Goal: Task Accomplishment & Management: Complete application form

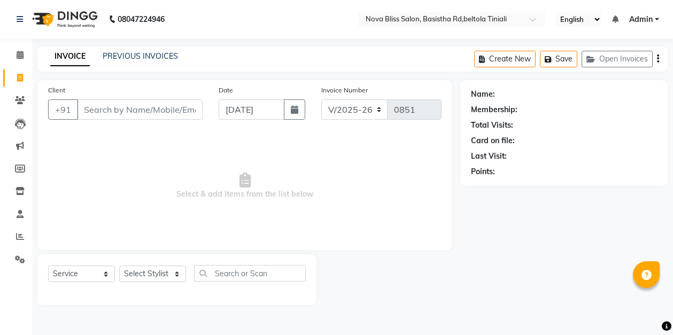
select select "6211"
select select "service"
click at [22, 55] on icon at bounding box center [20, 55] width 7 height 8
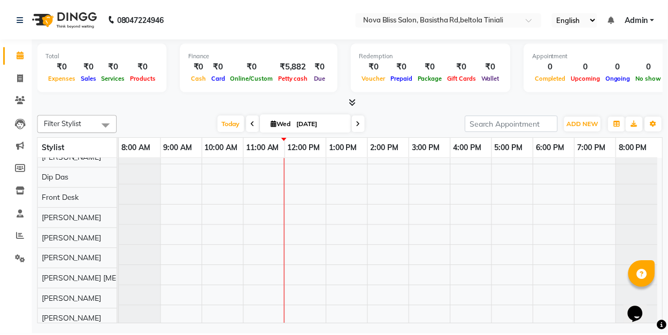
scroll to position [14, 0]
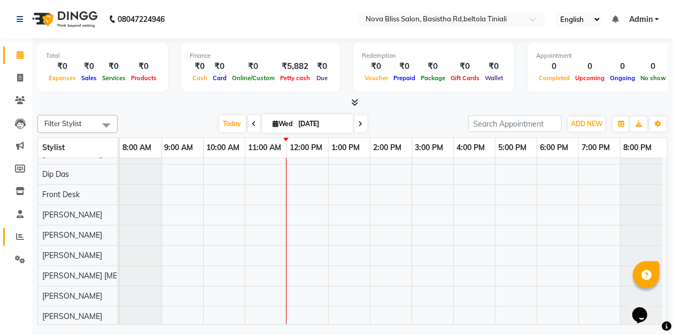
click at [16, 237] on icon at bounding box center [20, 237] width 8 height 8
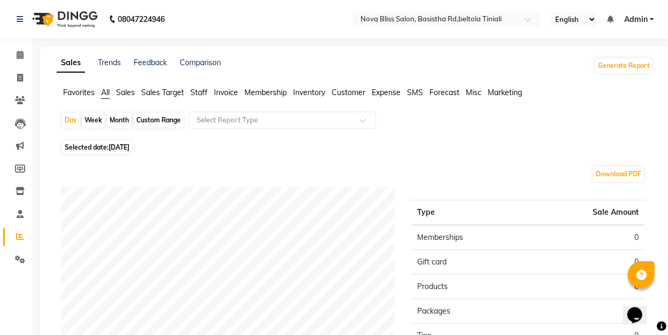
click at [124, 94] on span "Sales" at bounding box center [125, 93] width 19 height 10
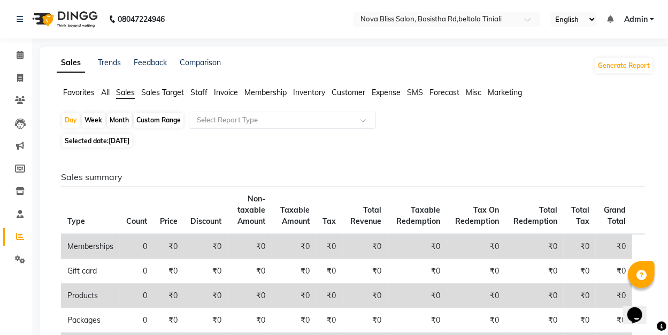
click at [124, 121] on div "Month" at bounding box center [119, 120] width 25 height 15
select select "9"
select select "2025"
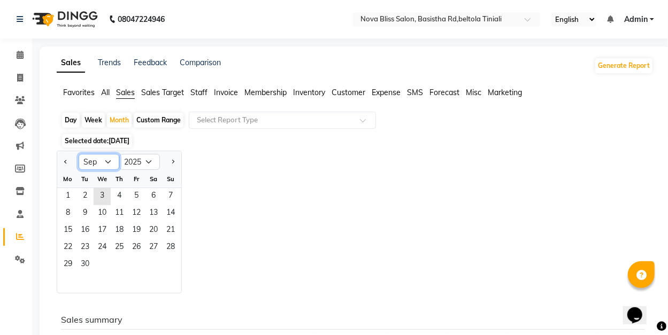
drag, startPoint x: 114, startPoint y: 164, endPoint x: 106, endPoint y: 164, distance: 8.0
click at [113, 164] on select "Jan Feb Mar Apr May Jun [DATE] Aug Sep Oct Nov Dec" at bounding box center [99, 162] width 41 height 16
select select "8"
click at [79, 154] on select "Jan Feb Mar Apr May Jun [DATE] Aug Sep Oct Nov Dec" at bounding box center [99, 162] width 41 height 16
click at [131, 193] on span "1" at bounding box center [136, 196] width 17 height 17
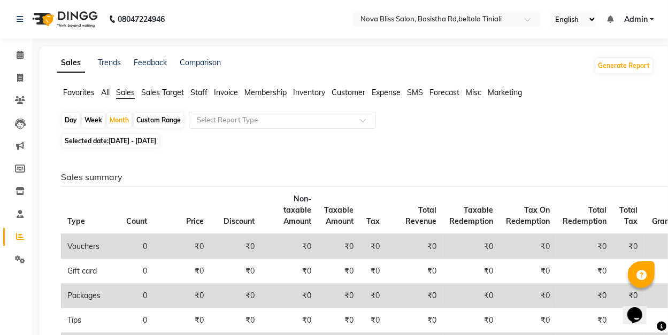
click at [101, 90] on ul "Favorites All Sales Sales Target Staff Invoice Membership Inventory Customer Ex…" at bounding box center [355, 93] width 597 height 12
click at [109, 93] on span "All" at bounding box center [105, 93] width 9 height 10
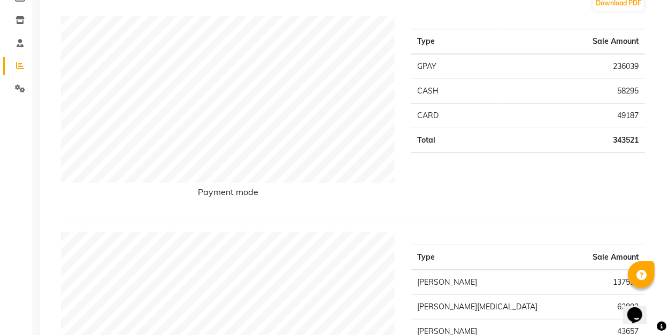
scroll to position [35, 0]
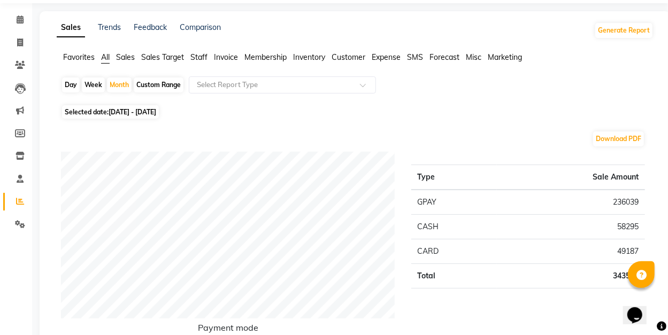
click at [148, 57] on span "Sales Target" at bounding box center [162, 57] width 43 height 10
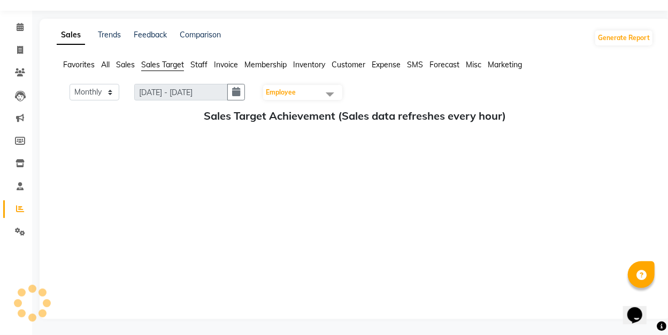
scroll to position [28, 0]
click at [132, 64] on span "Sales" at bounding box center [125, 65] width 19 height 10
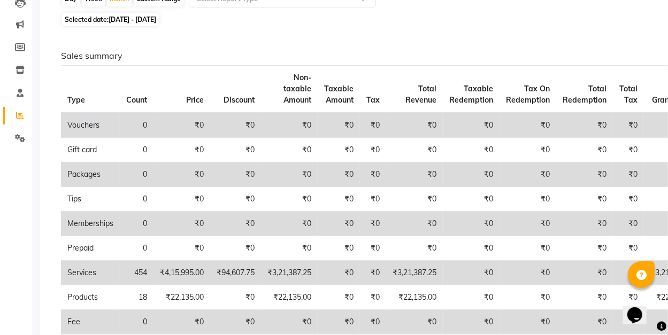
scroll to position [0, 0]
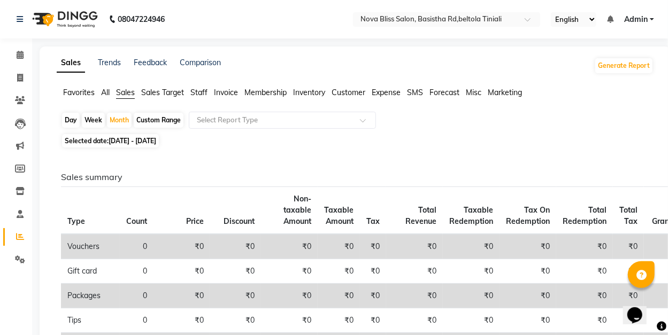
click at [200, 91] on span "Staff" at bounding box center [198, 93] width 17 height 10
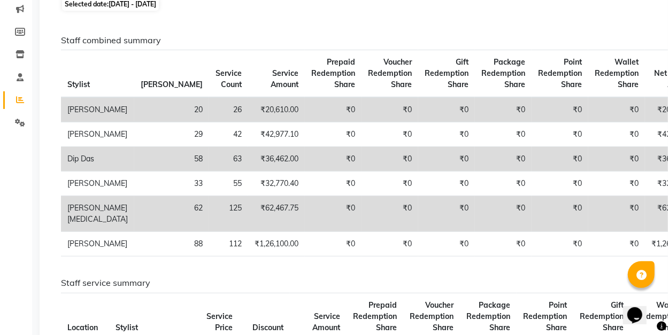
scroll to position [142, 0]
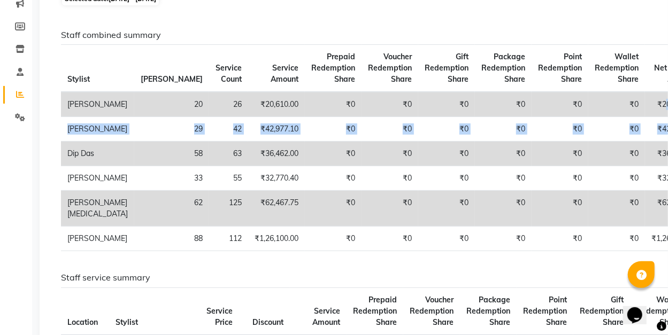
drag, startPoint x: 639, startPoint y: 129, endPoint x: 591, endPoint y: 98, distance: 57.6
click at [598, 111] on tbody "[PERSON_NAME] 20 26 ₹20,610.00 ₹0 ₹0 ₹0 ₹0 ₹0 ₹0 ₹20,610.00 ₹0 ₹0 ₹0 ₹0 ₹0 ₹0 […" at bounding box center [511, 171] width 901 height 159
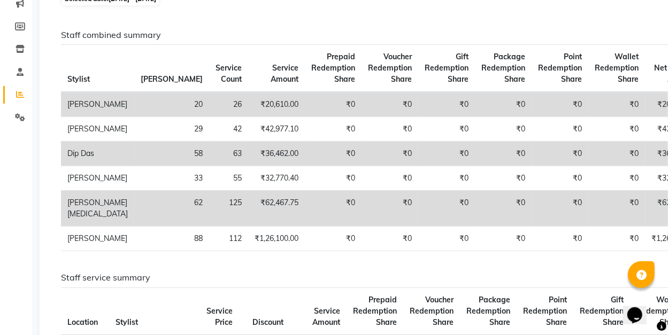
click at [434, 33] on h6 "Staff combined summary" at bounding box center [353, 35] width 584 height 10
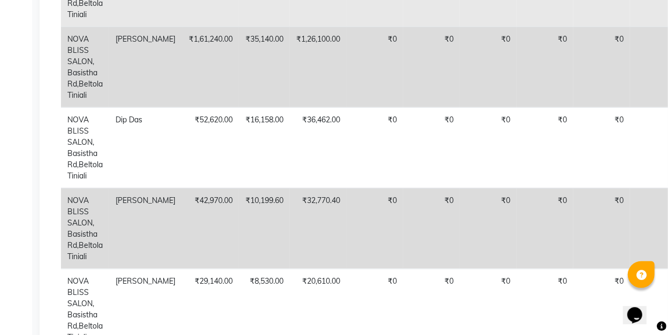
scroll to position [606, 0]
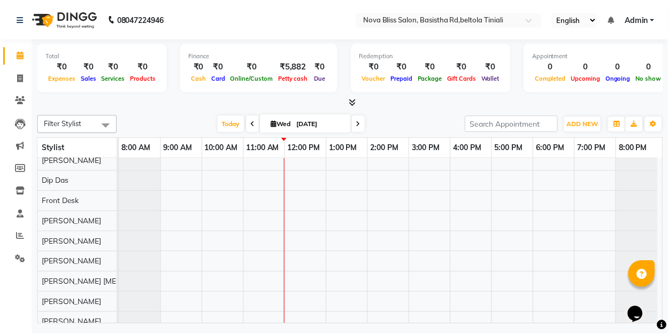
scroll to position [14, 0]
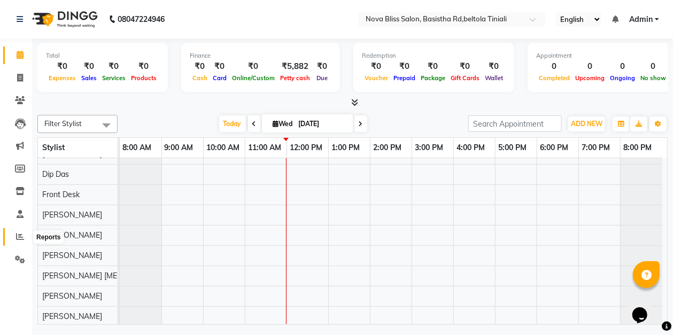
click at [21, 237] on icon at bounding box center [20, 237] width 8 height 8
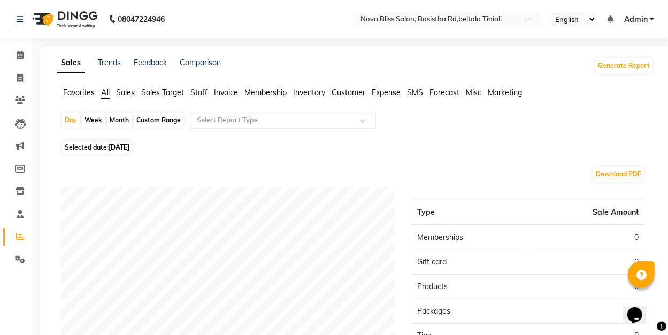
click at [125, 119] on div "Month" at bounding box center [119, 120] width 25 height 15
select select "9"
select select "2025"
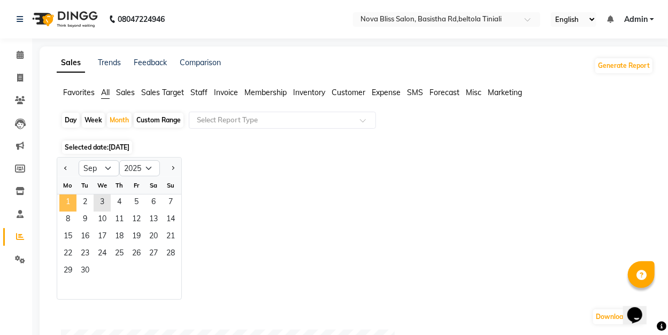
click at [67, 199] on span "1" at bounding box center [67, 203] width 17 height 17
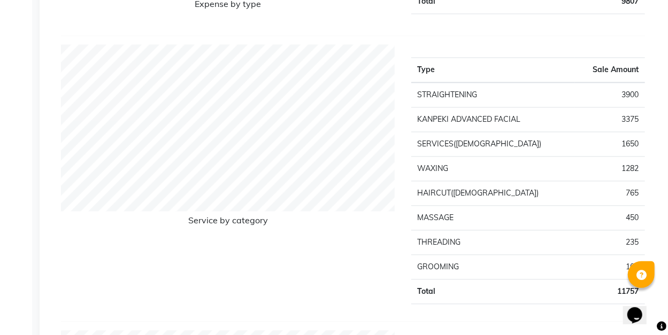
scroll to position [1070, 0]
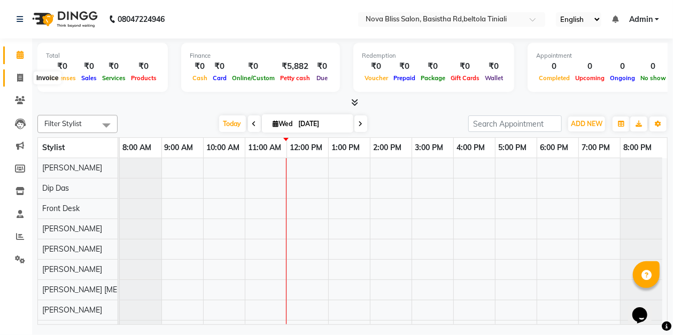
click at [21, 75] on icon at bounding box center [20, 78] width 6 height 8
select select "service"
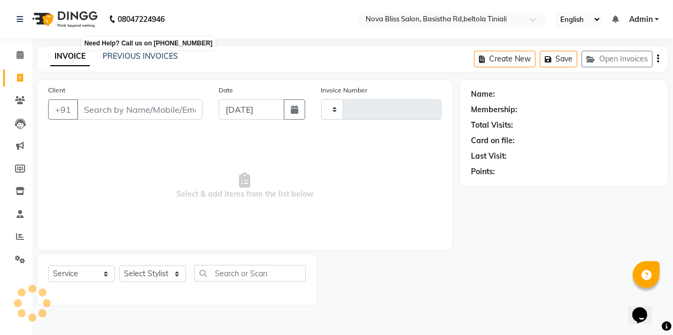
type input "0851"
select select "6211"
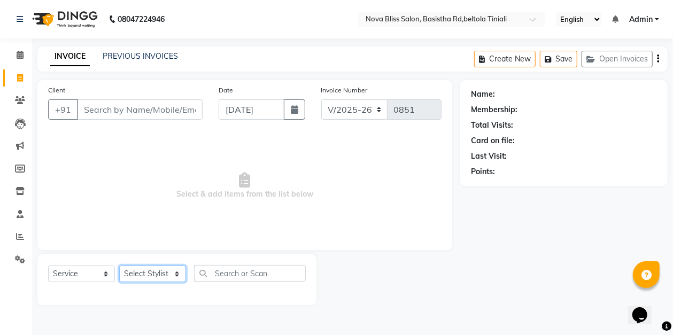
click at [145, 276] on select "Select Stylist [PERSON_NAME] [PERSON_NAME] [PERSON_NAME] Dip [PERSON_NAME] jara…" at bounding box center [152, 274] width 67 height 17
select select "45610"
click at [119, 266] on select "Select Stylist [PERSON_NAME] [PERSON_NAME] [PERSON_NAME] Dip [PERSON_NAME] jara…" at bounding box center [152, 274] width 67 height 17
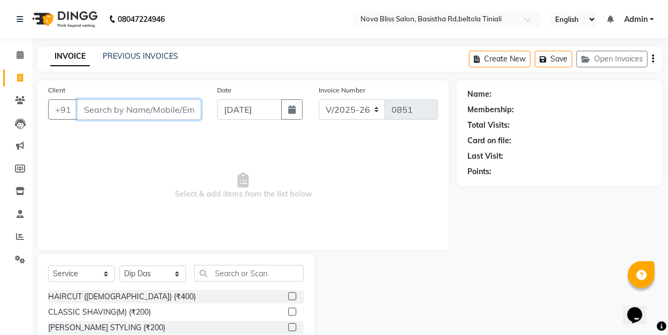
click at [155, 107] on input "Client" at bounding box center [139, 109] width 124 height 20
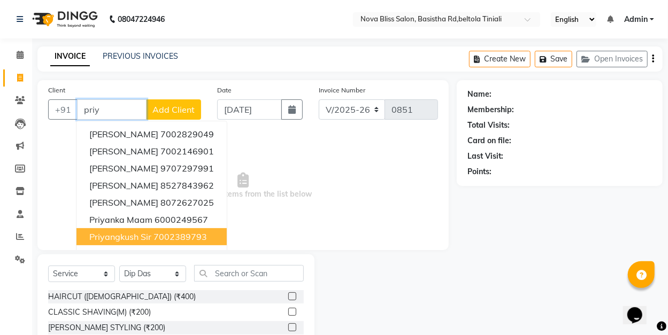
click at [179, 239] on ngb-highlight "7002389793" at bounding box center [179, 237] width 53 height 11
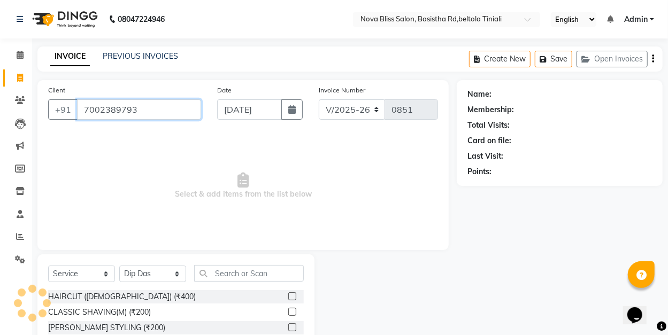
type input "7002389793"
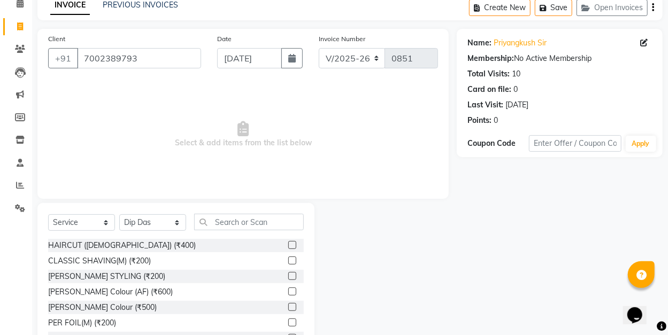
scroll to position [71, 0]
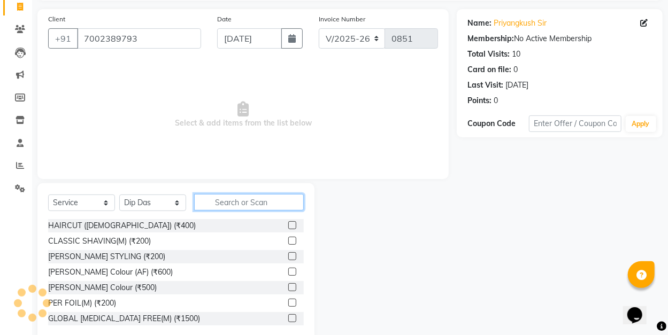
click at [230, 204] on input "text" at bounding box center [249, 202] width 110 height 17
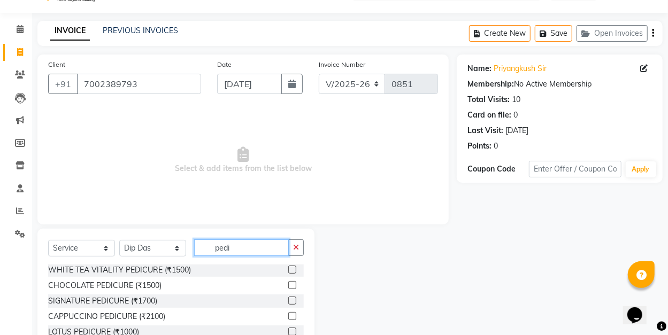
scroll to position [21, 0]
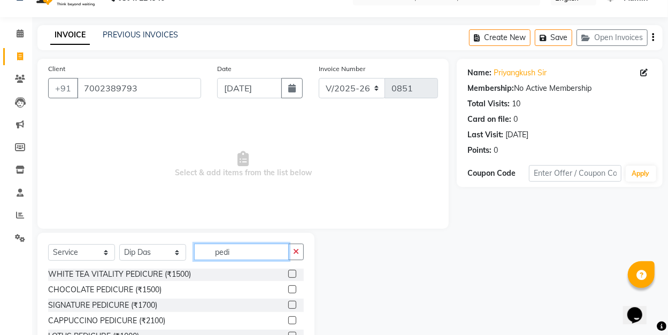
type input "pedi"
click at [288, 272] on label at bounding box center [292, 274] width 8 height 8
click at [288, 272] on input "checkbox" at bounding box center [291, 274] width 7 height 7
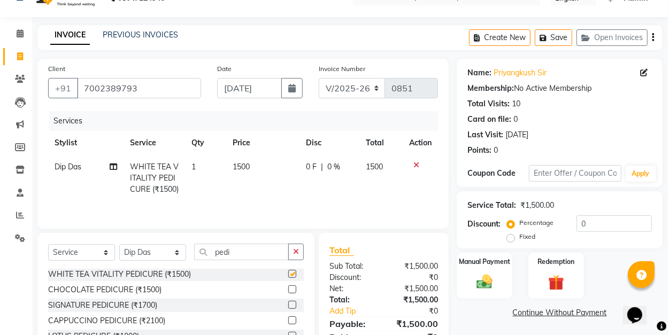
checkbox input "false"
click at [329, 164] on span "0 %" at bounding box center [333, 167] width 13 height 11
select select "45610"
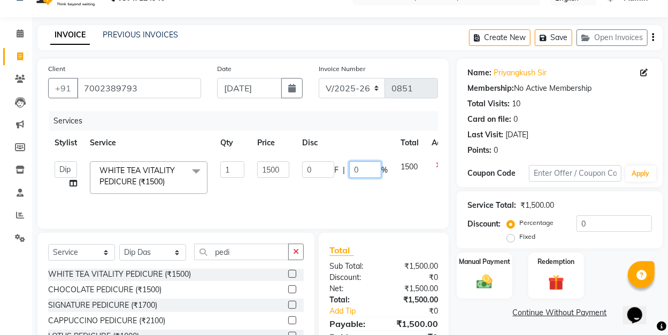
click at [357, 167] on input "0" at bounding box center [365, 170] width 32 height 17
type input "25"
click at [358, 203] on div "Services Stylist Service Qty Price Disc Total Action [PERSON_NAME] [PERSON_NAME…" at bounding box center [243, 164] width 390 height 107
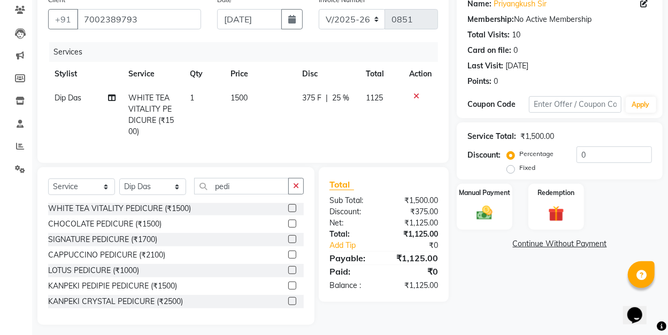
scroll to position [102, 0]
